Goal: Transaction & Acquisition: Subscribe to service/newsletter

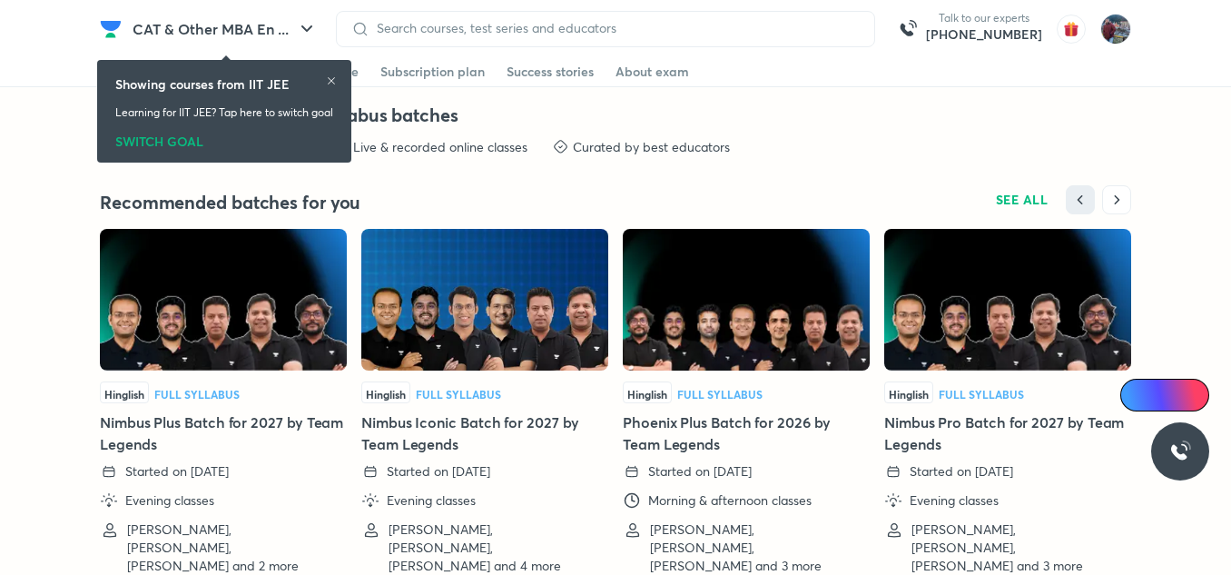
click at [158, 140] on div "SWITCH GOAL" at bounding box center [224, 138] width 218 height 20
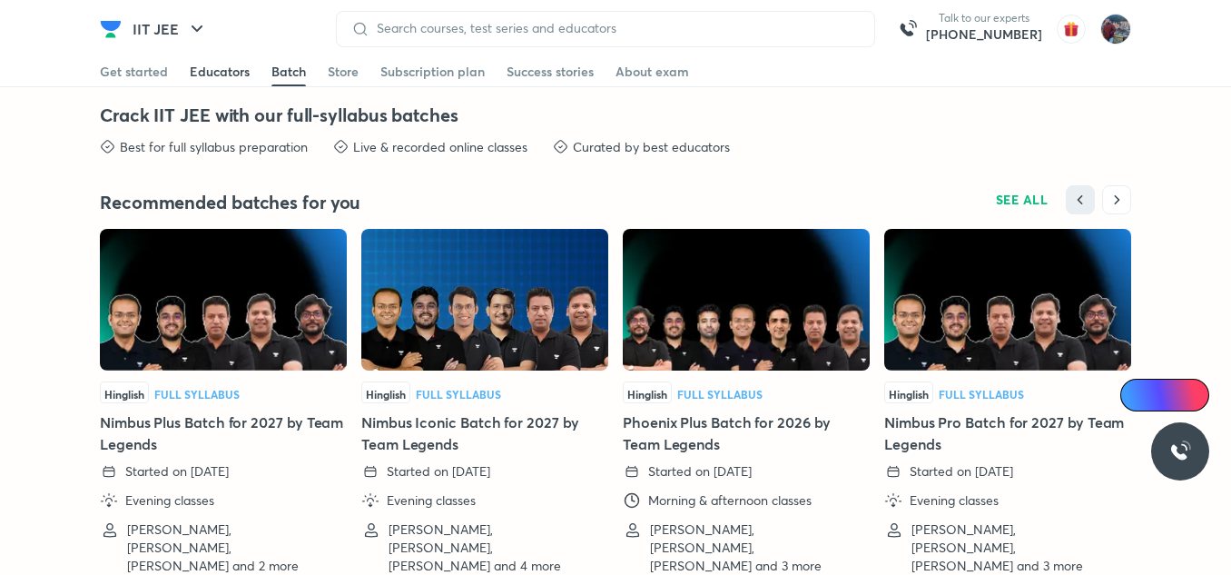
click at [215, 73] on div "Educators" at bounding box center [220, 72] width 60 height 18
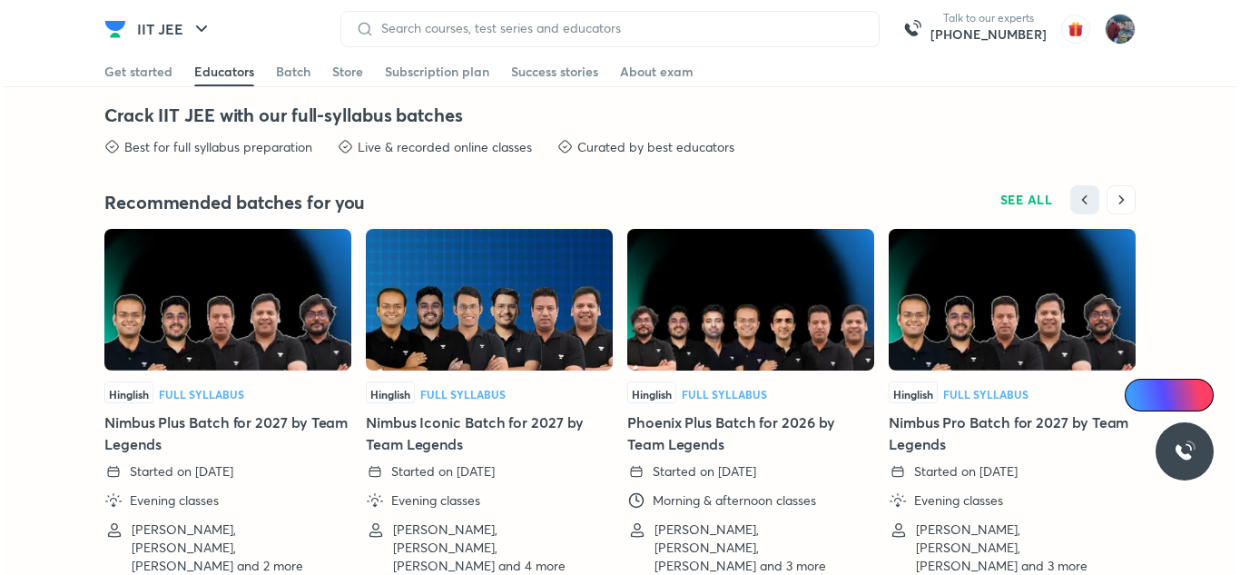
scroll to position [4150, 0]
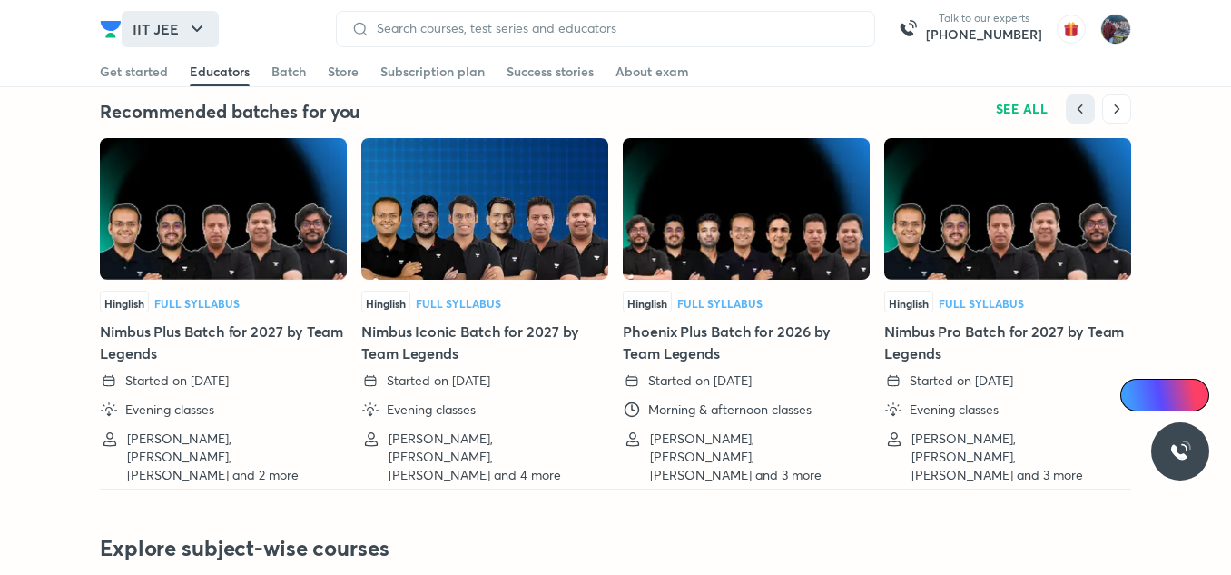
click at [166, 33] on button "IIT JEE" at bounding box center [170, 29] width 97 height 36
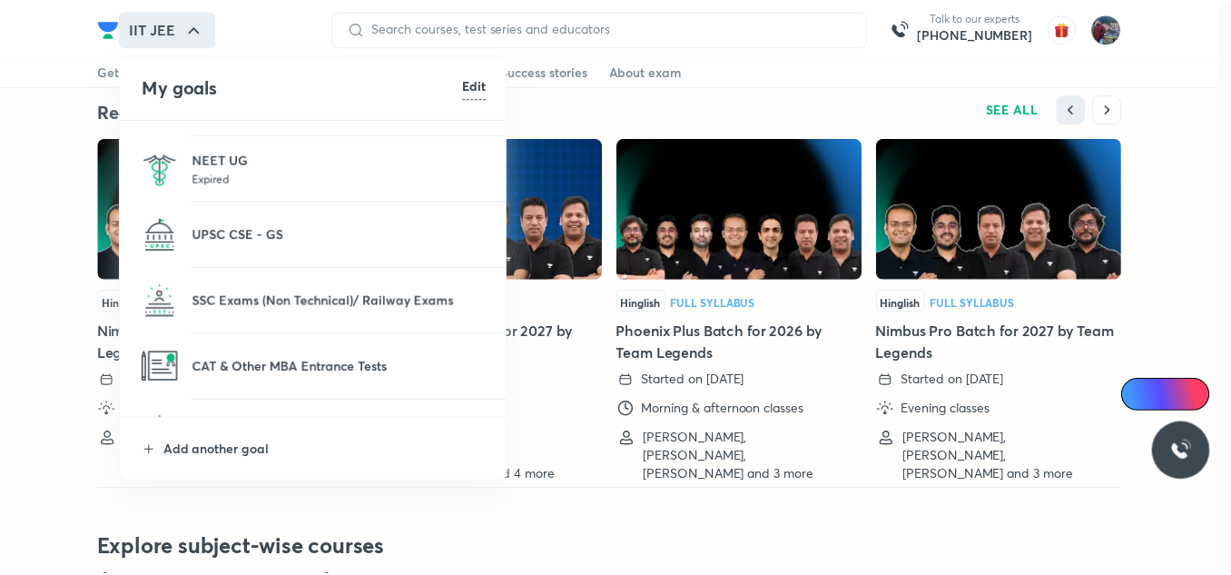
scroll to position [119, 0]
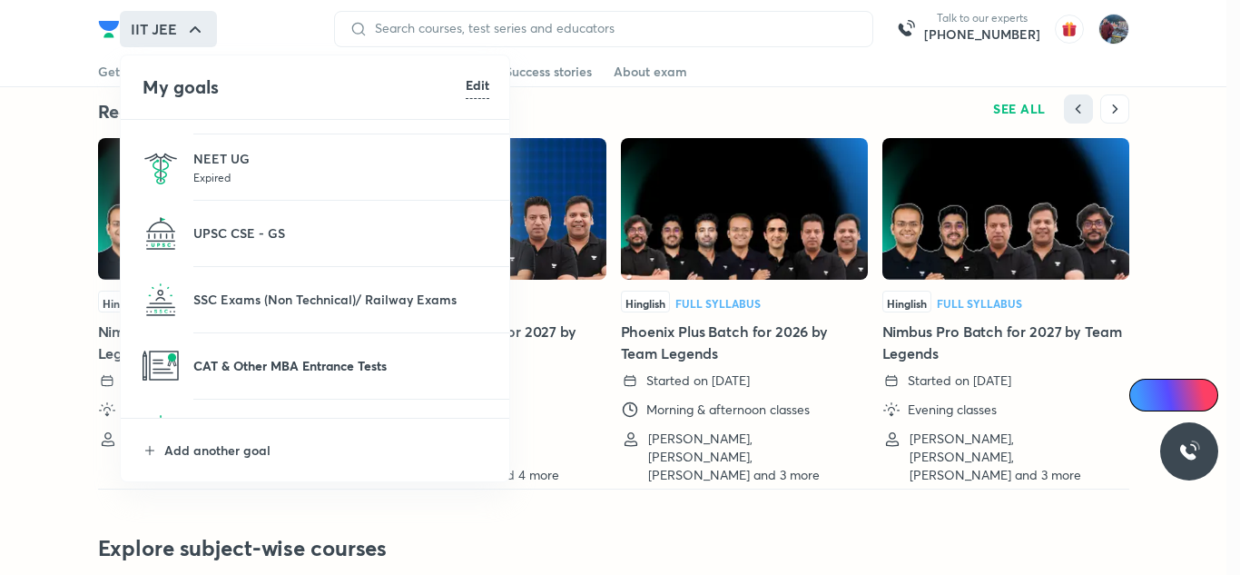
click at [269, 360] on p "CAT & Other MBA Entrance Tests" at bounding box center [341, 365] width 296 height 19
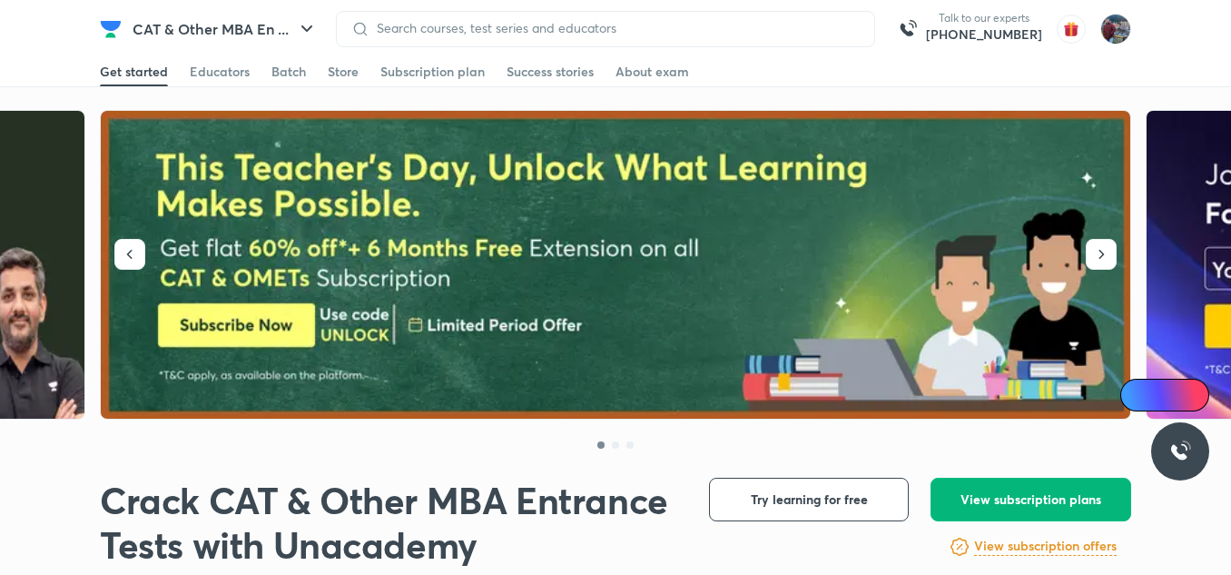
click at [1035, 515] on button "View subscription plans" at bounding box center [1030, 499] width 201 height 44
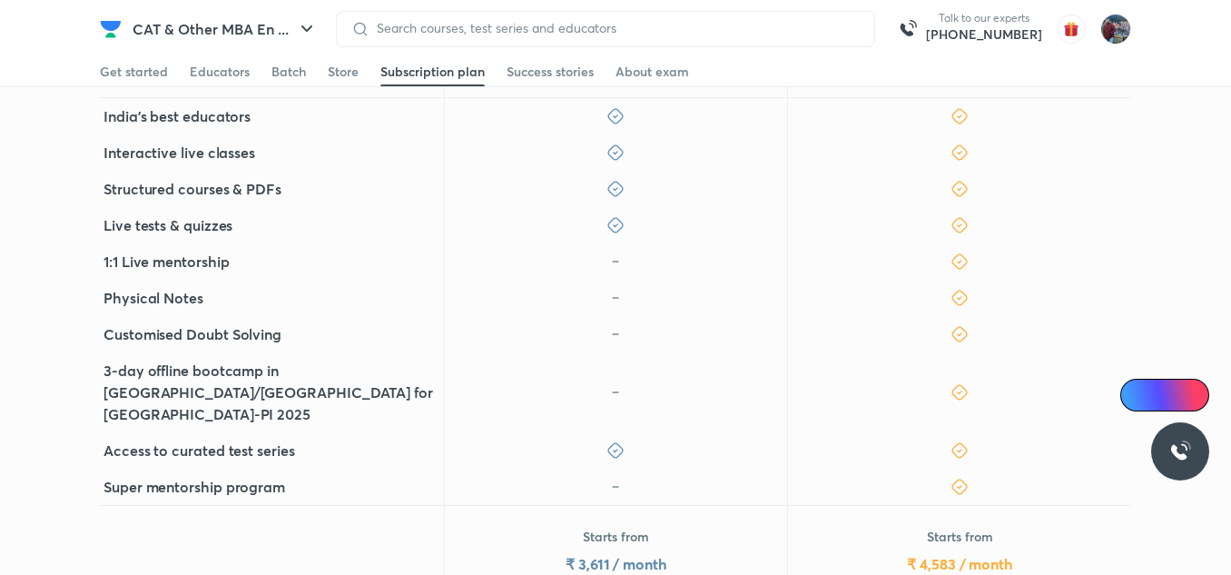
scroll to position [617, 0]
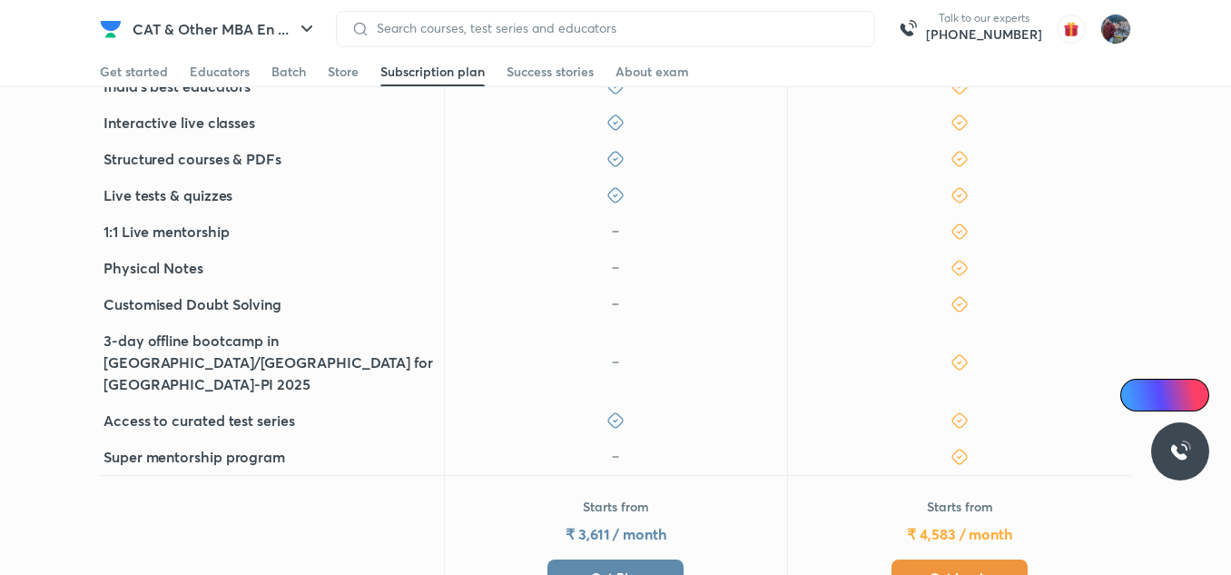
click at [981, 568] on span "Get Iconic" at bounding box center [959, 577] width 60 height 18
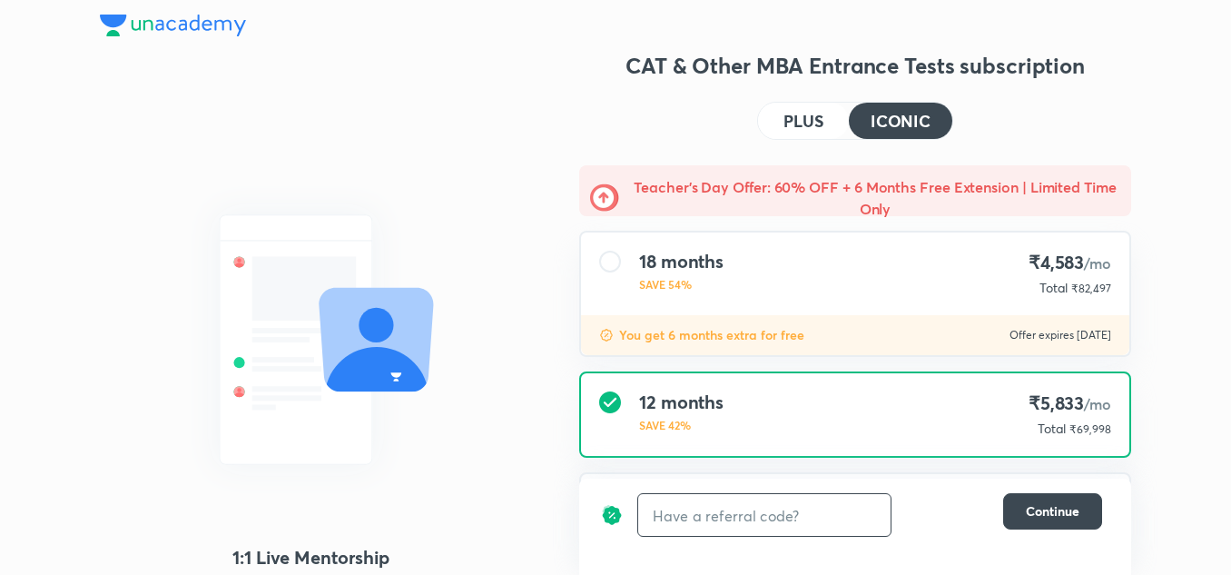
click at [710, 517] on input "text" at bounding box center [764, 515] width 252 height 43
paste input "CAT1OLGQN"
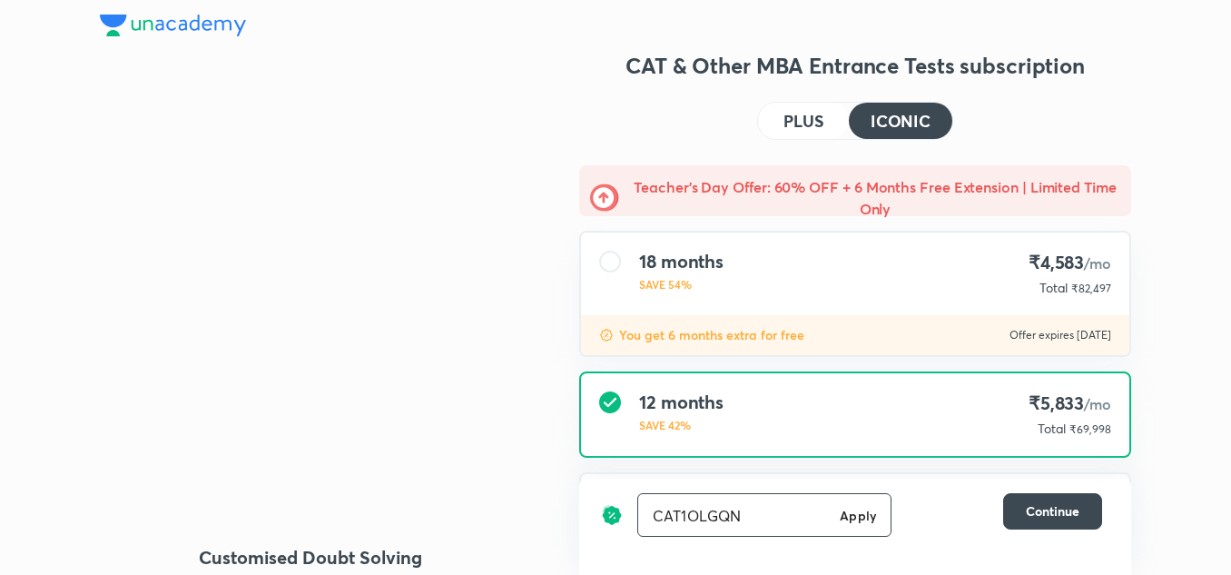
type input "CAT1OLGQN"
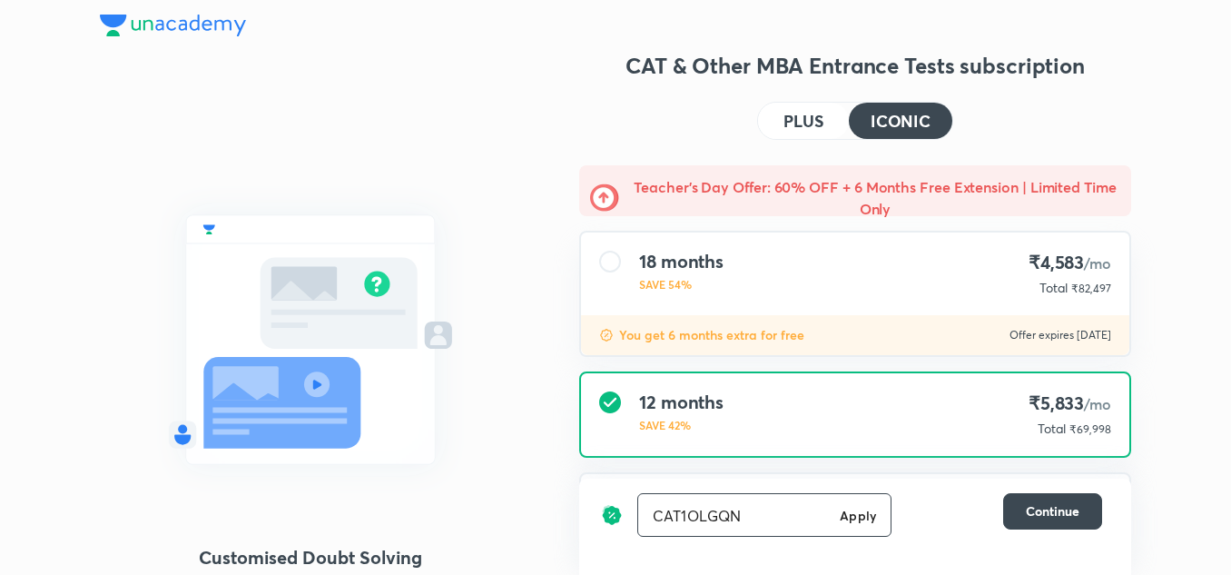
click at [855, 525] on div "CAT1OLGQN Apply ​" at bounding box center [764, 515] width 254 height 44
click at [857, 518] on h6 "Apply" at bounding box center [858, 515] width 36 height 19
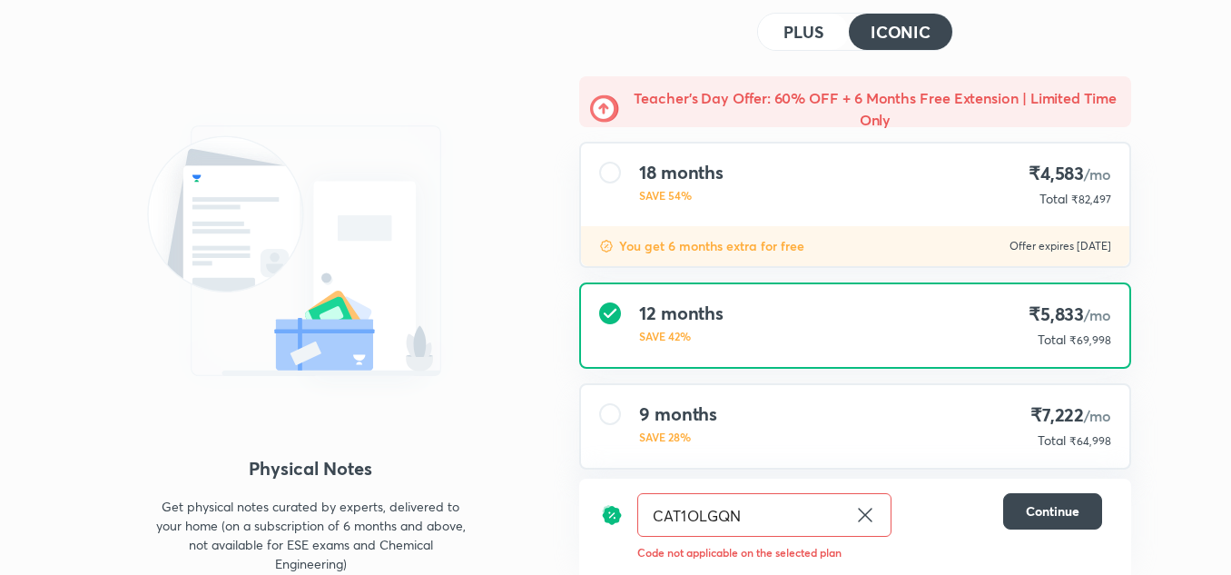
scroll to position [92, 0]
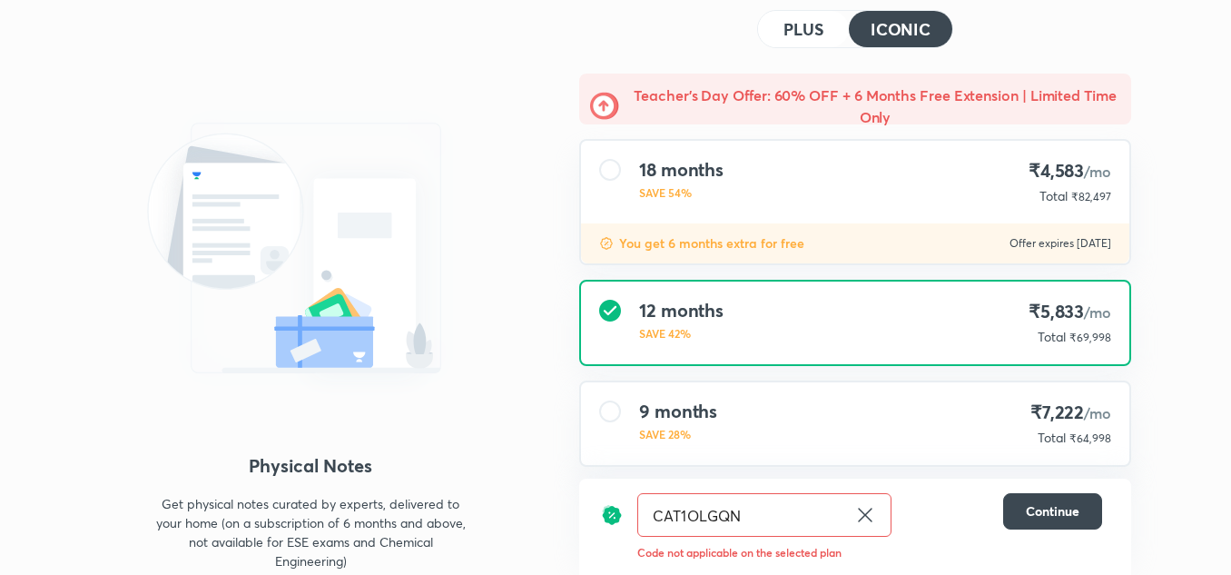
click at [866, 511] on icon at bounding box center [865, 515] width 22 height 22
